Goal: Task Accomplishment & Management: Use online tool/utility

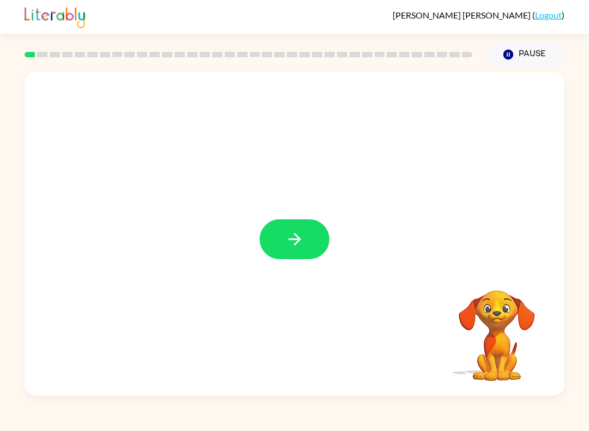
click at [307, 239] on button "button" at bounding box center [295, 239] width 70 height 40
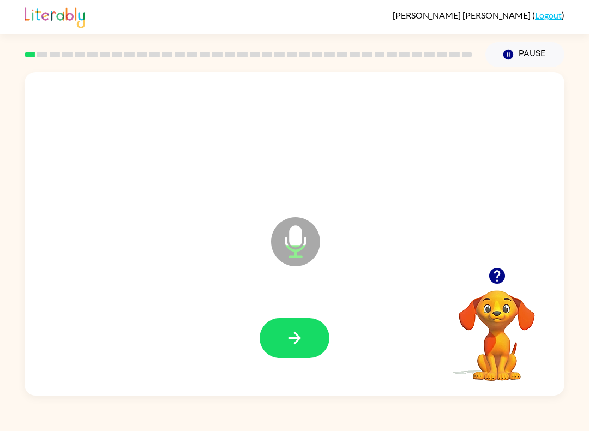
click at [302, 340] on icon "button" at bounding box center [294, 337] width 19 height 19
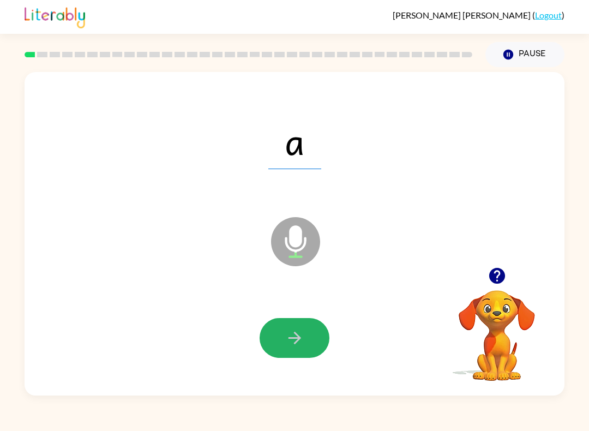
click at [296, 340] on icon "button" at bounding box center [294, 337] width 19 height 19
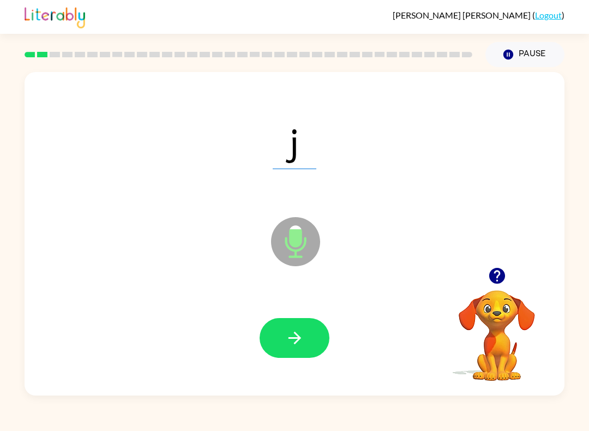
click at [302, 341] on icon "button" at bounding box center [294, 337] width 19 height 19
click at [310, 321] on button "button" at bounding box center [295, 338] width 70 height 40
click at [294, 337] on icon "button" at bounding box center [294, 337] width 19 height 19
click at [291, 336] on icon "button" at bounding box center [294, 337] width 19 height 19
click at [297, 347] on icon "button" at bounding box center [294, 337] width 19 height 19
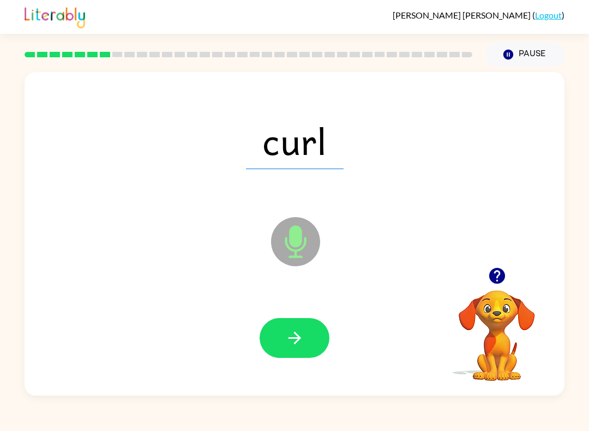
click at [296, 351] on button "button" at bounding box center [295, 338] width 70 height 40
click at [298, 337] on icon "button" at bounding box center [294, 338] width 13 height 13
click at [324, 338] on button "button" at bounding box center [295, 338] width 70 height 40
click at [298, 342] on icon "button" at bounding box center [294, 337] width 19 height 19
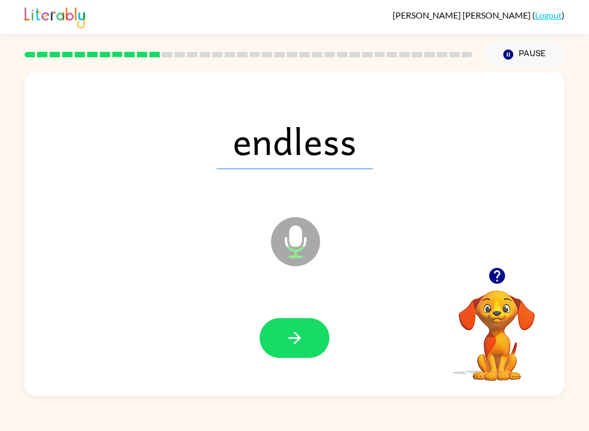
click at [312, 336] on button "button" at bounding box center [295, 338] width 70 height 40
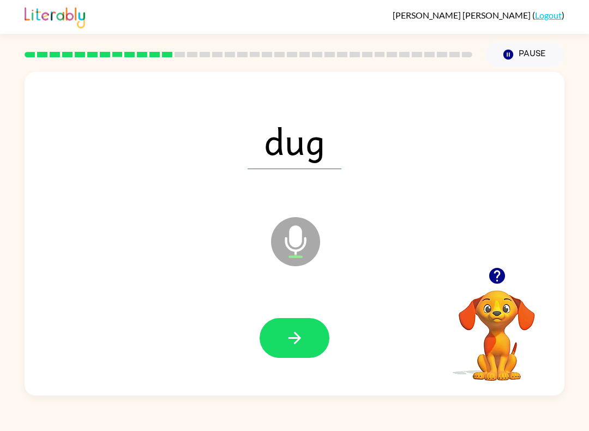
click at [283, 338] on button "button" at bounding box center [295, 338] width 70 height 40
click at [274, 348] on button "button" at bounding box center [295, 338] width 70 height 40
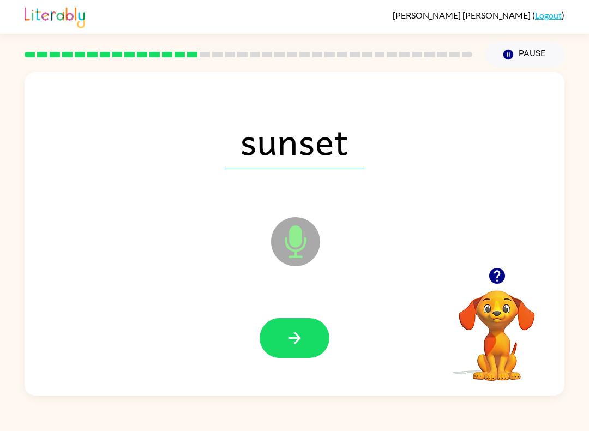
click at [325, 327] on button "button" at bounding box center [295, 338] width 70 height 40
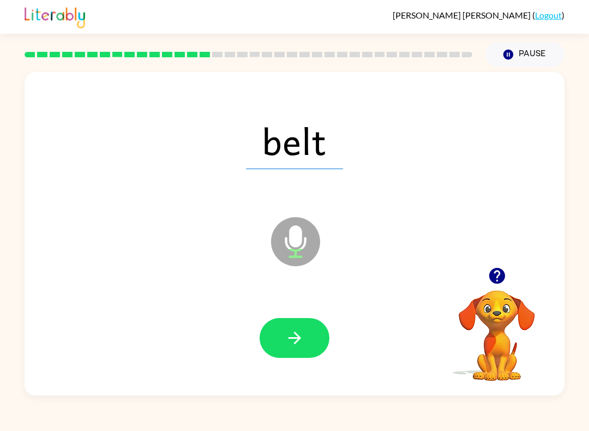
click at [276, 172] on div "belt" at bounding box center [294, 140] width 518 height 93
click at [307, 337] on button "button" at bounding box center [295, 338] width 70 height 40
click at [276, 176] on div "drip" at bounding box center [294, 140] width 518 height 93
click at [313, 330] on button "button" at bounding box center [295, 338] width 70 height 40
click at [314, 333] on button "button" at bounding box center [295, 338] width 70 height 40
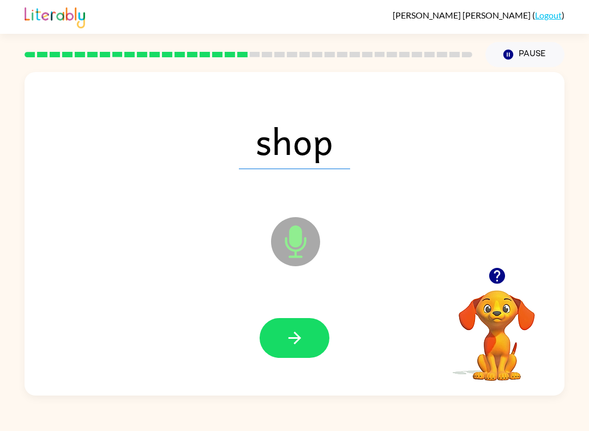
click at [308, 336] on button "button" at bounding box center [295, 338] width 70 height 40
click at [310, 336] on button "button" at bounding box center [295, 338] width 70 height 40
click at [326, 186] on div "wide" at bounding box center [294, 140] width 518 height 93
click at [306, 342] on button "button" at bounding box center [295, 338] width 70 height 40
click at [531, 219] on div "girl Microphone The Microphone is here when it is your turn to talk" at bounding box center [295, 234] width 540 height 324
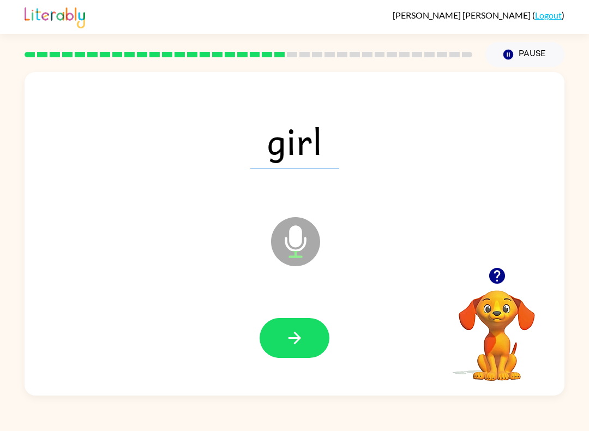
click at [321, 327] on button "button" at bounding box center [295, 338] width 70 height 40
click at [313, 340] on button "button" at bounding box center [295, 338] width 70 height 40
click at [317, 336] on button "button" at bounding box center [295, 338] width 70 height 40
click at [316, 343] on button "button" at bounding box center [295, 338] width 70 height 40
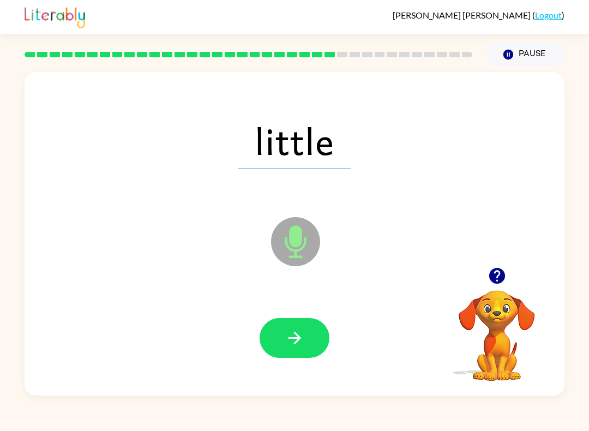
click at [310, 336] on button "button" at bounding box center [295, 338] width 70 height 40
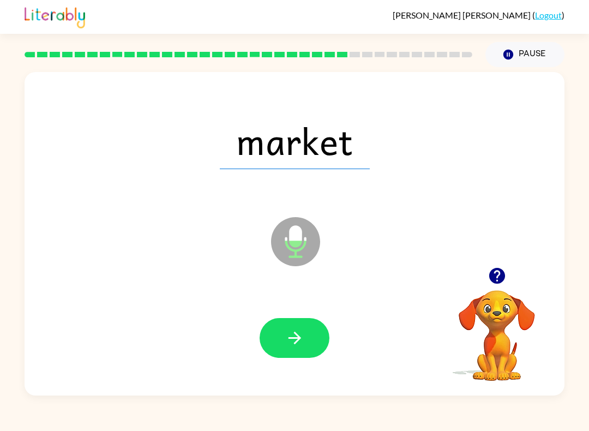
click at [309, 343] on button "button" at bounding box center [295, 338] width 70 height 40
click at [289, 342] on icon "button" at bounding box center [294, 337] width 19 height 19
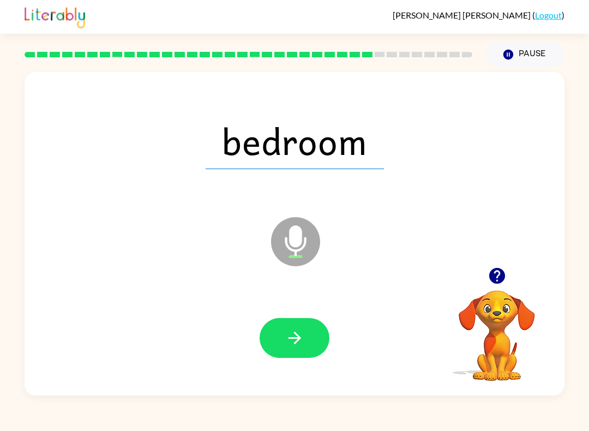
click at [292, 342] on icon "button" at bounding box center [294, 337] width 19 height 19
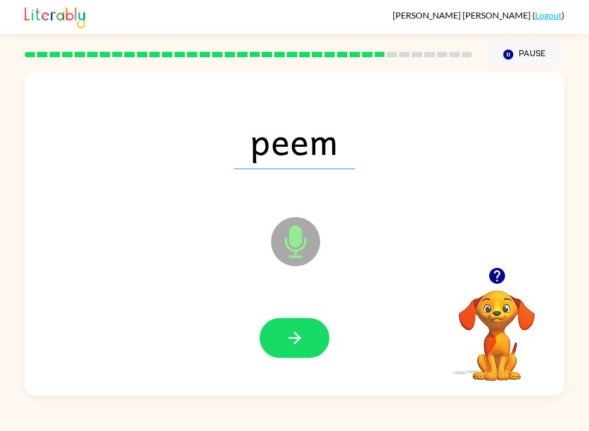
click at [312, 334] on button "button" at bounding box center [295, 338] width 70 height 40
click at [311, 336] on button "button" at bounding box center [295, 338] width 70 height 40
click at [297, 333] on icon "button" at bounding box center [294, 337] width 19 height 19
click at [314, 344] on button "button" at bounding box center [295, 338] width 70 height 40
click at [301, 344] on icon "button" at bounding box center [294, 337] width 19 height 19
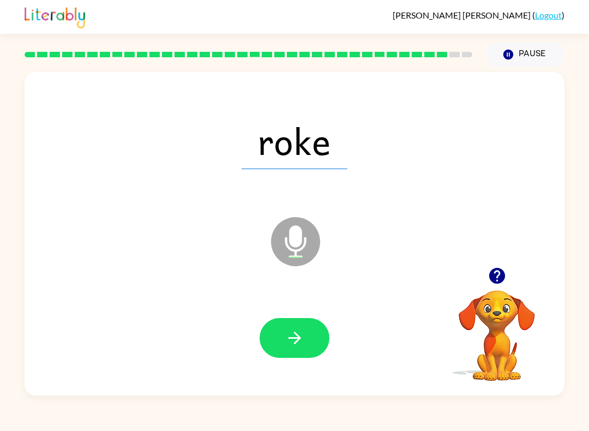
click at [309, 342] on button "button" at bounding box center [295, 338] width 70 height 40
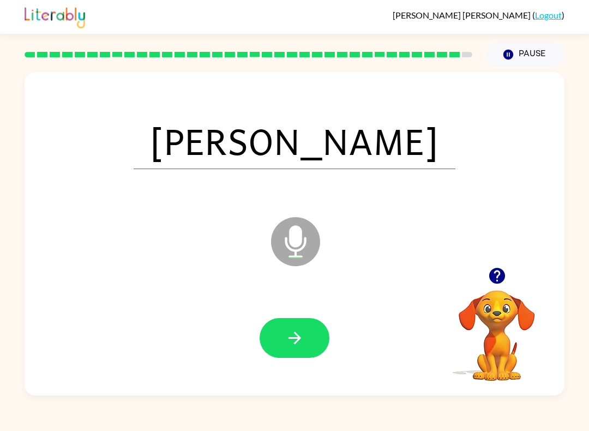
click at [310, 337] on button "button" at bounding box center [295, 338] width 70 height 40
